Goal: Find specific page/section: Find specific page/section

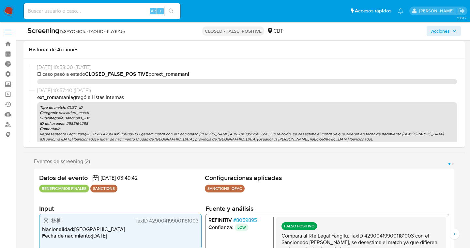
select select "10"
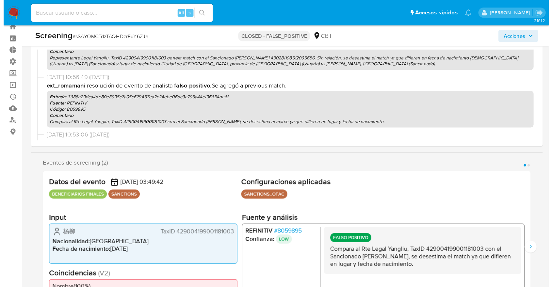
scroll to position [89, 0]
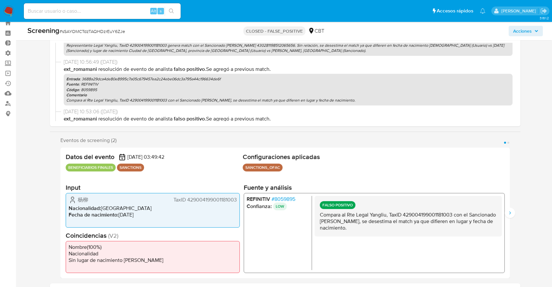
click at [470, 211] on icon "Siguiente" at bounding box center [510, 212] width 2 height 3
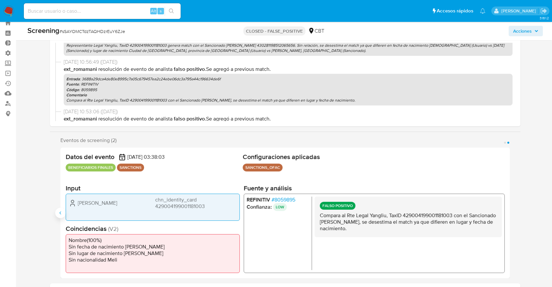
click at [61, 213] on icon "Anterior" at bounding box center [60, 212] width 5 height 5
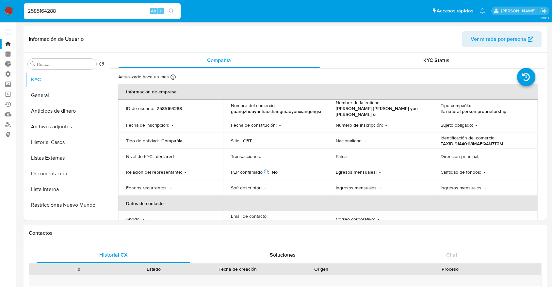
select select "10"
click at [101, 11] on input "2585164288" at bounding box center [102, 11] width 157 height 8
paste input "67090272"
type input "2670902728"
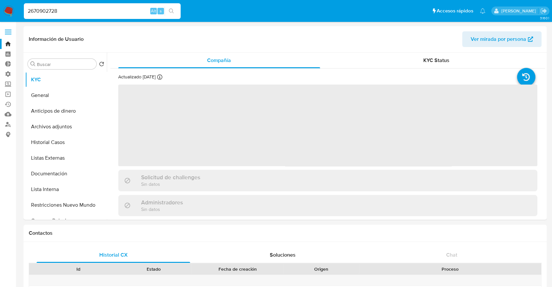
select select "10"
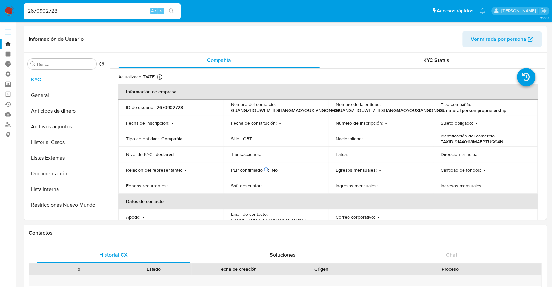
click at [100, 8] on input "2670902728" at bounding box center [102, 11] width 157 height 8
paste input "1509158427"
type input "1509158427"
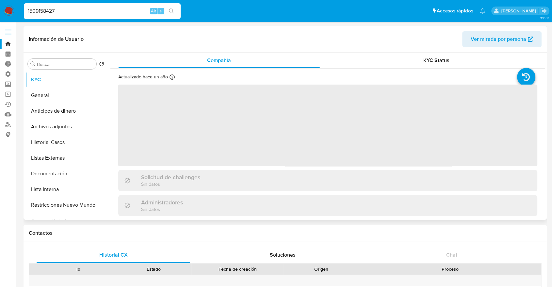
select select "10"
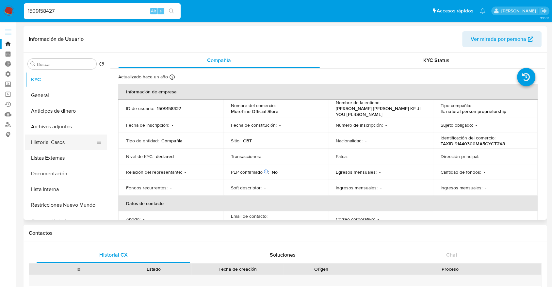
click at [68, 145] on button "Historial Casos" at bounding box center [63, 142] width 76 height 16
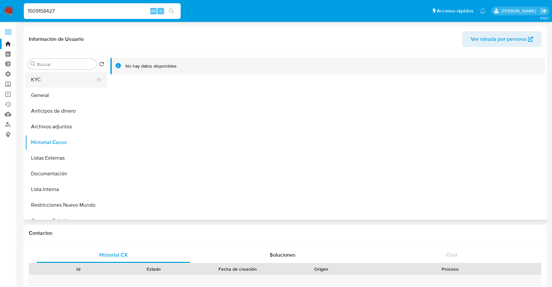
click at [68, 82] on button "KYC" at bounding box center [63, 80] width 76 height 16
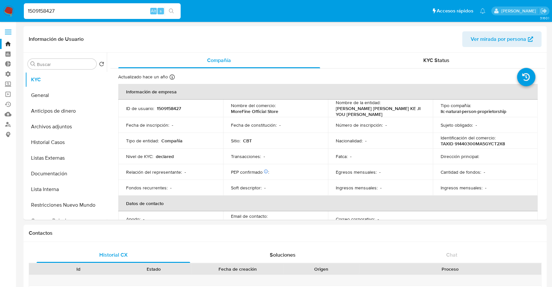
click at [200, 19] on ul "Pausado Ver notificaciones 1509158427 Alt s Accesos rápidos Presiona las siguie…" at bounding box center [255, 11] width 468 height 16
